Goal: Navigation & Orientation: Find specific page/section

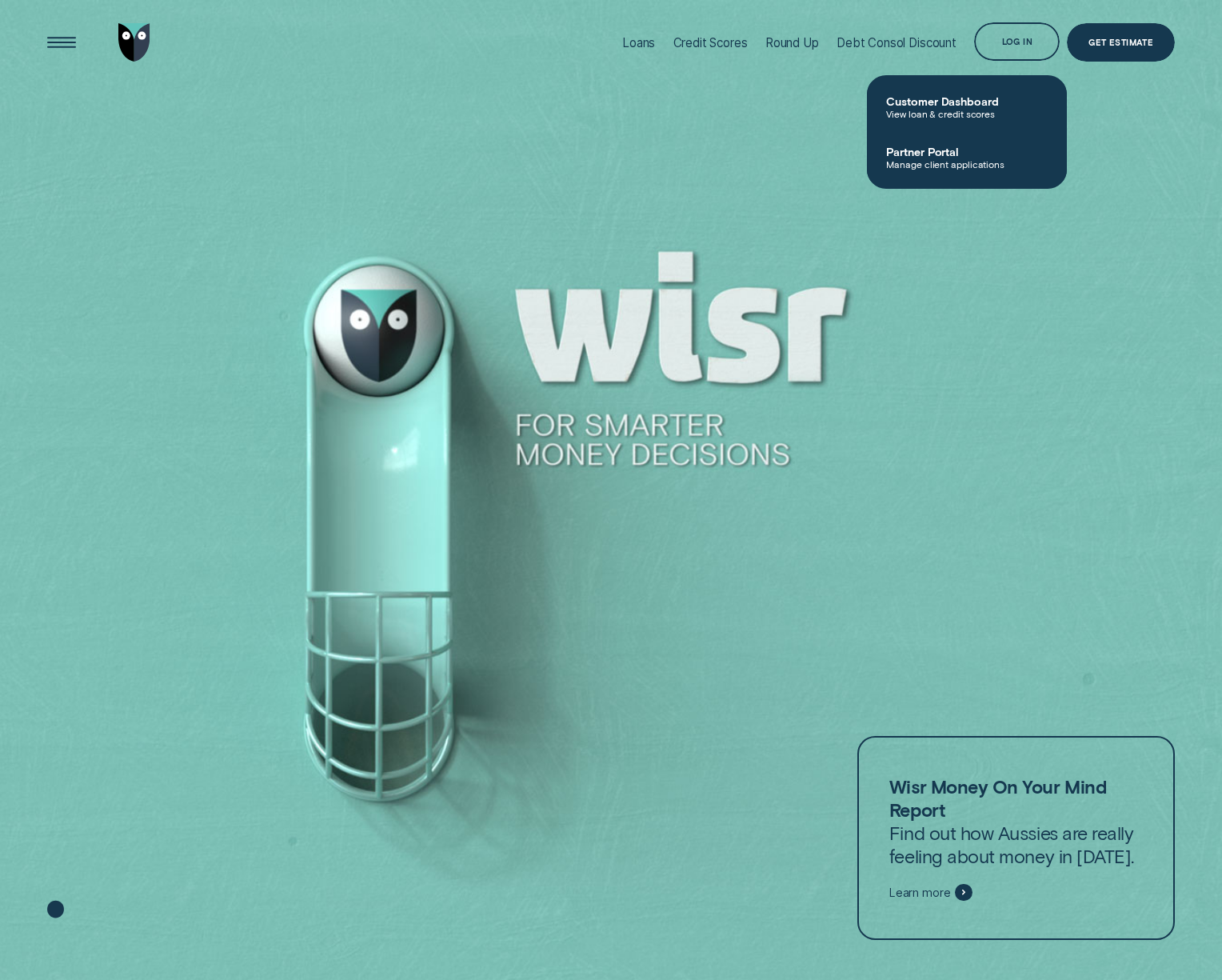
scroll to position [103, 0]
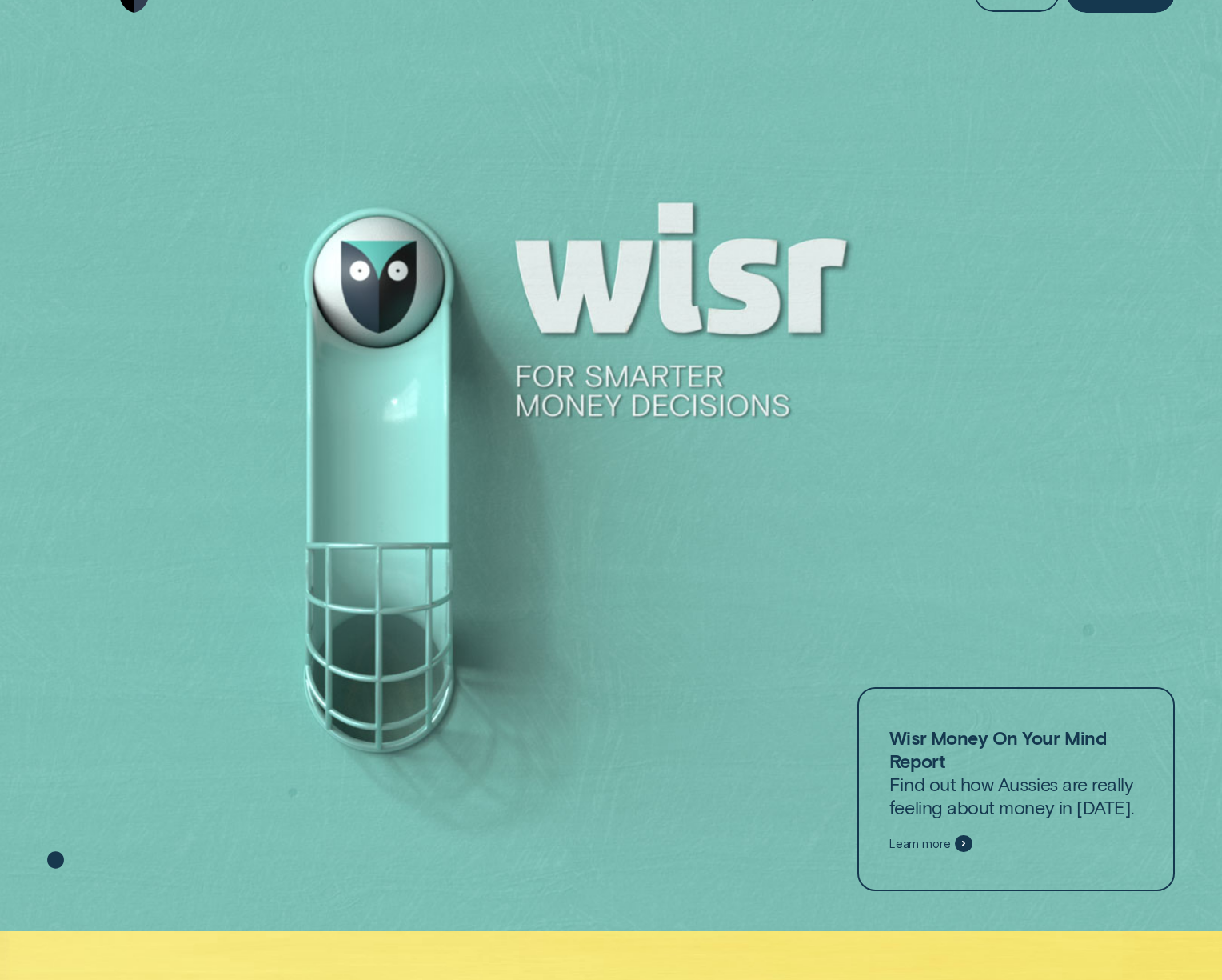
scroll to position [0, 0]
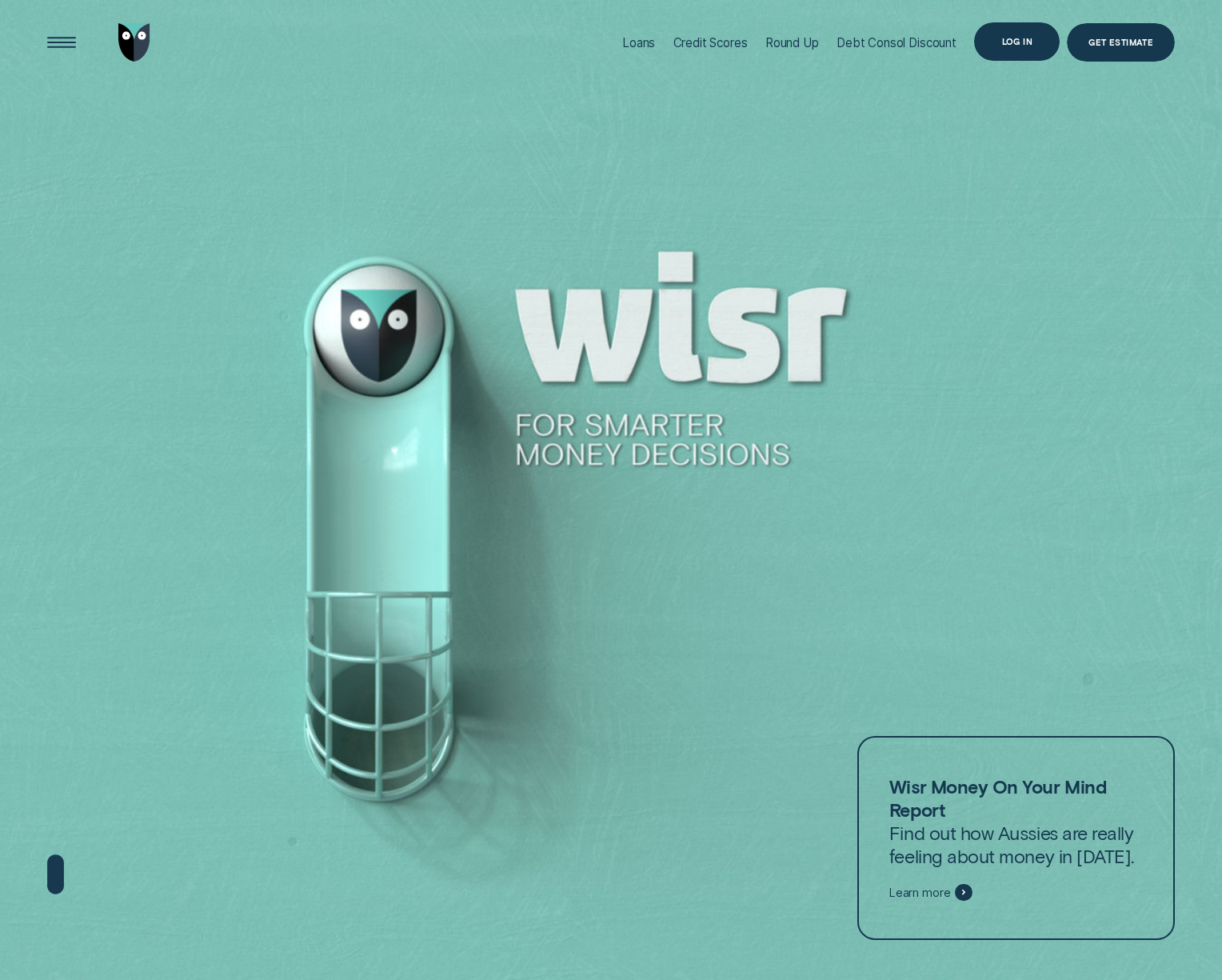
click at [1002, 40] on div "Log in" at bounding box center [1017, 41] width 31 height 8
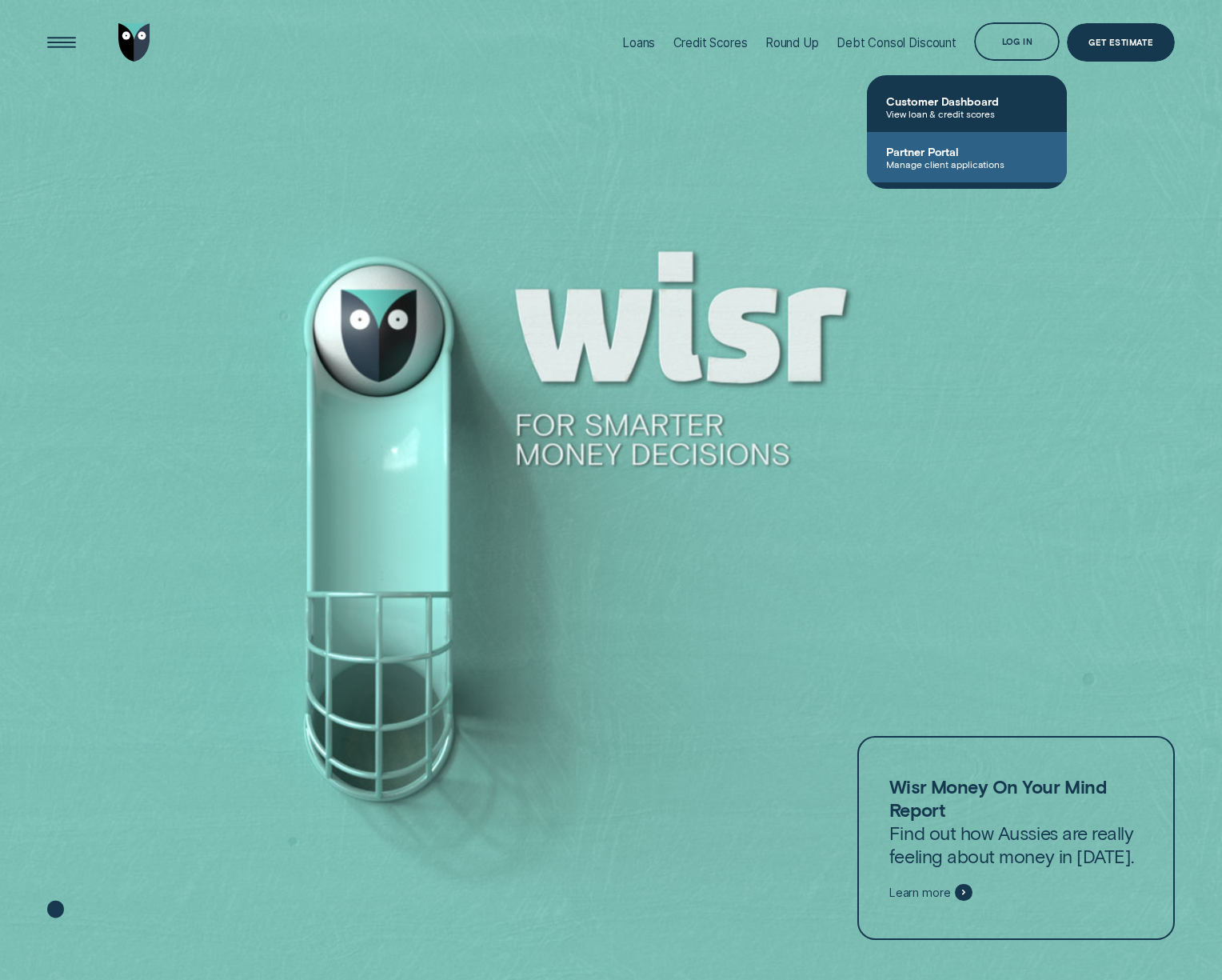
click at [938, 158] on span "Manage client applications" at bounding box center [967, 164] width 162 height 11
